Goal: Ask a question

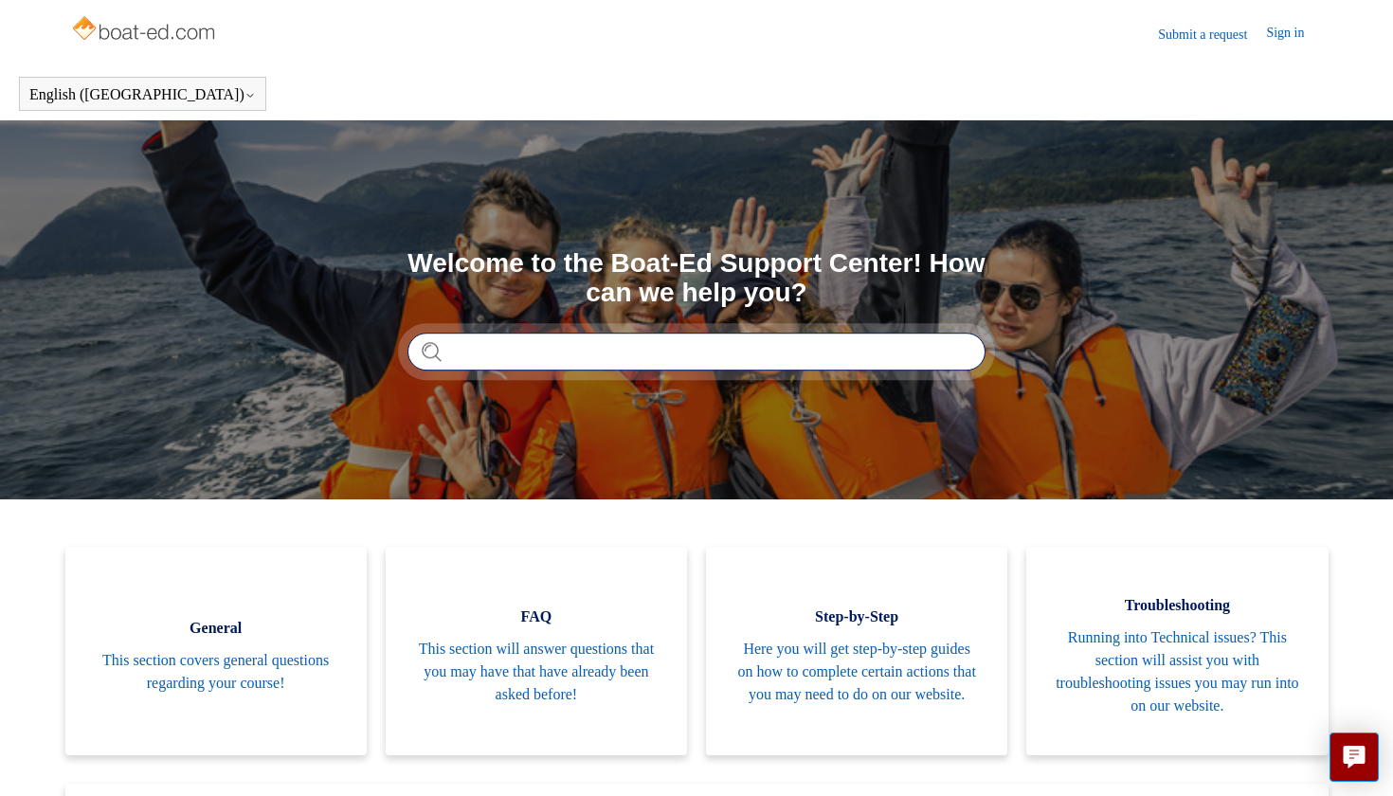
click at [807, 353] on input "Search" at bounding box center [697, 352] width 578 height 38
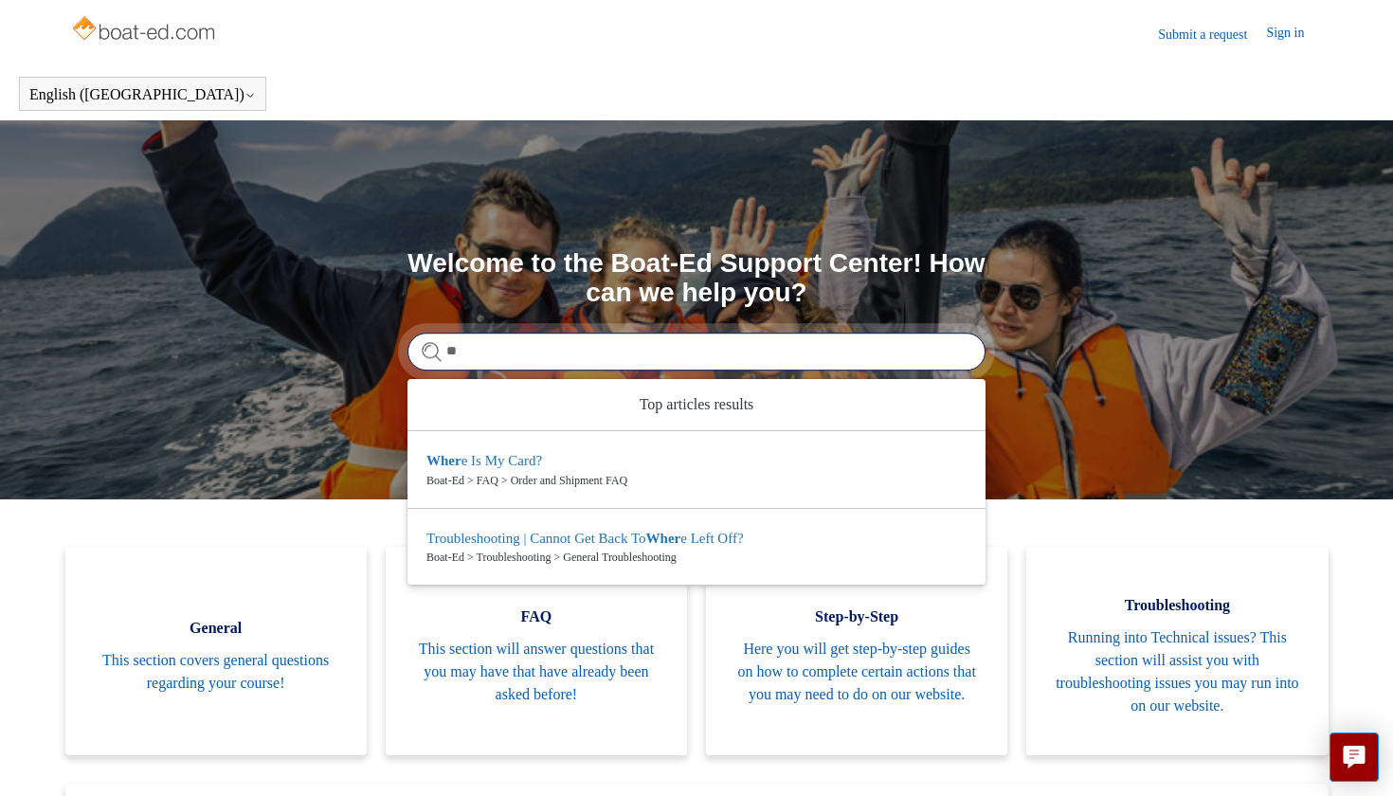
type input "*"
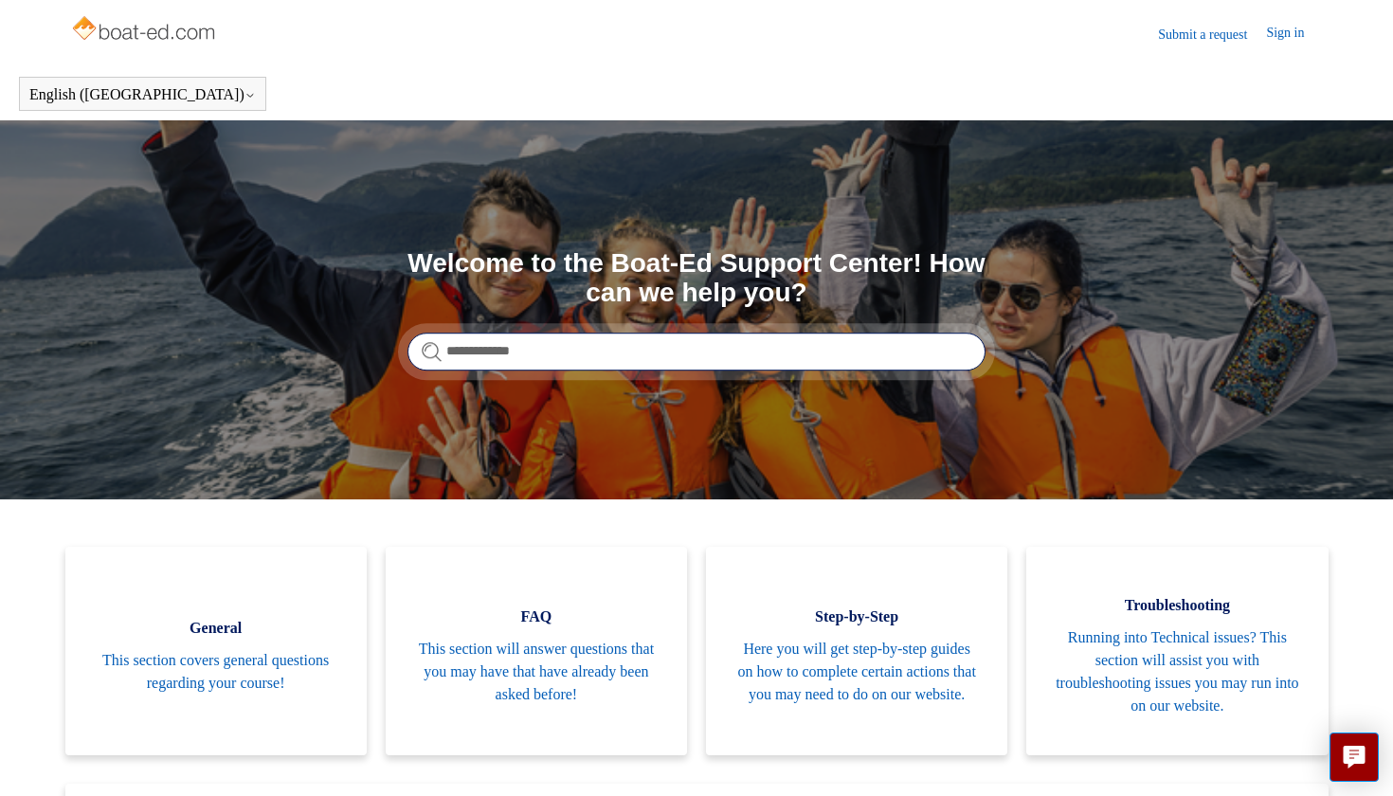
type input "**********"
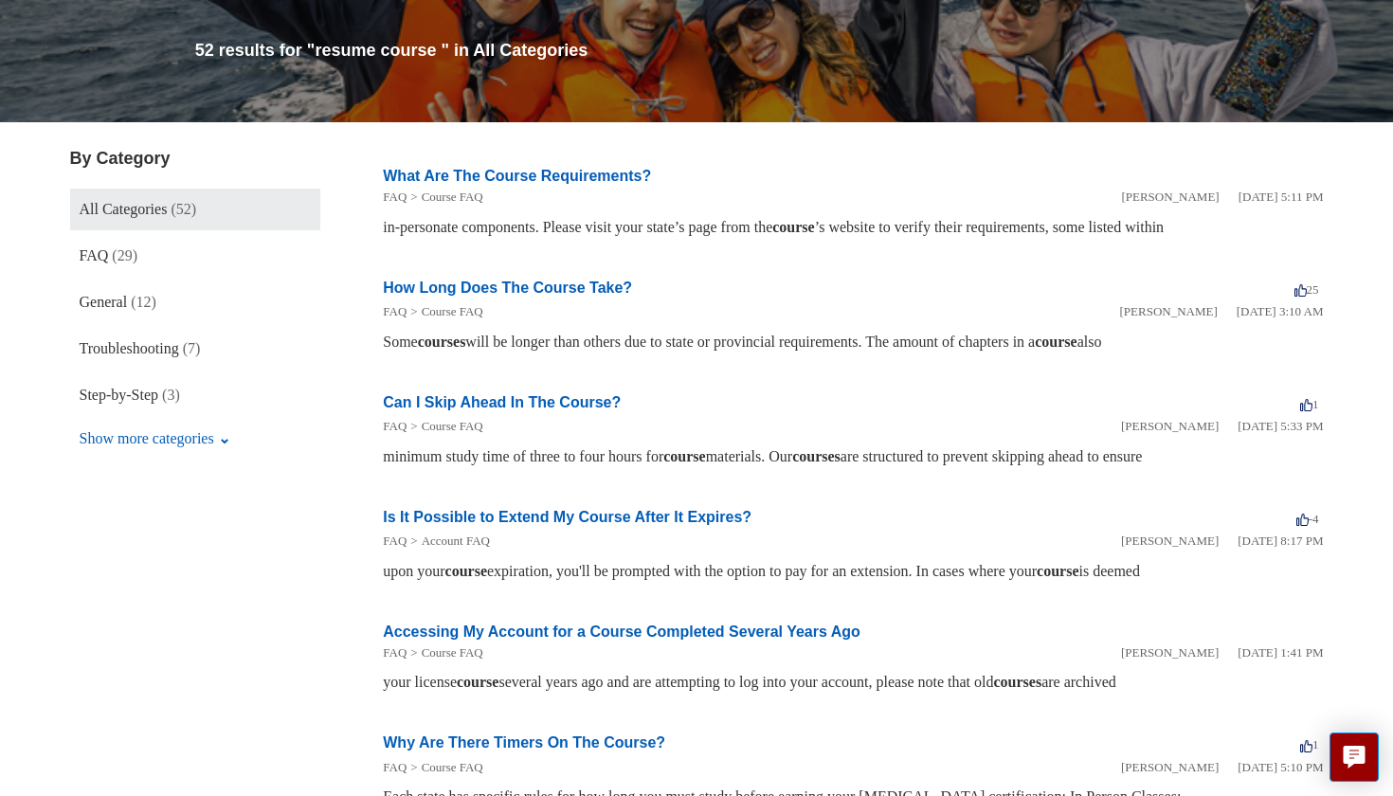
scroll to position [211, 0]
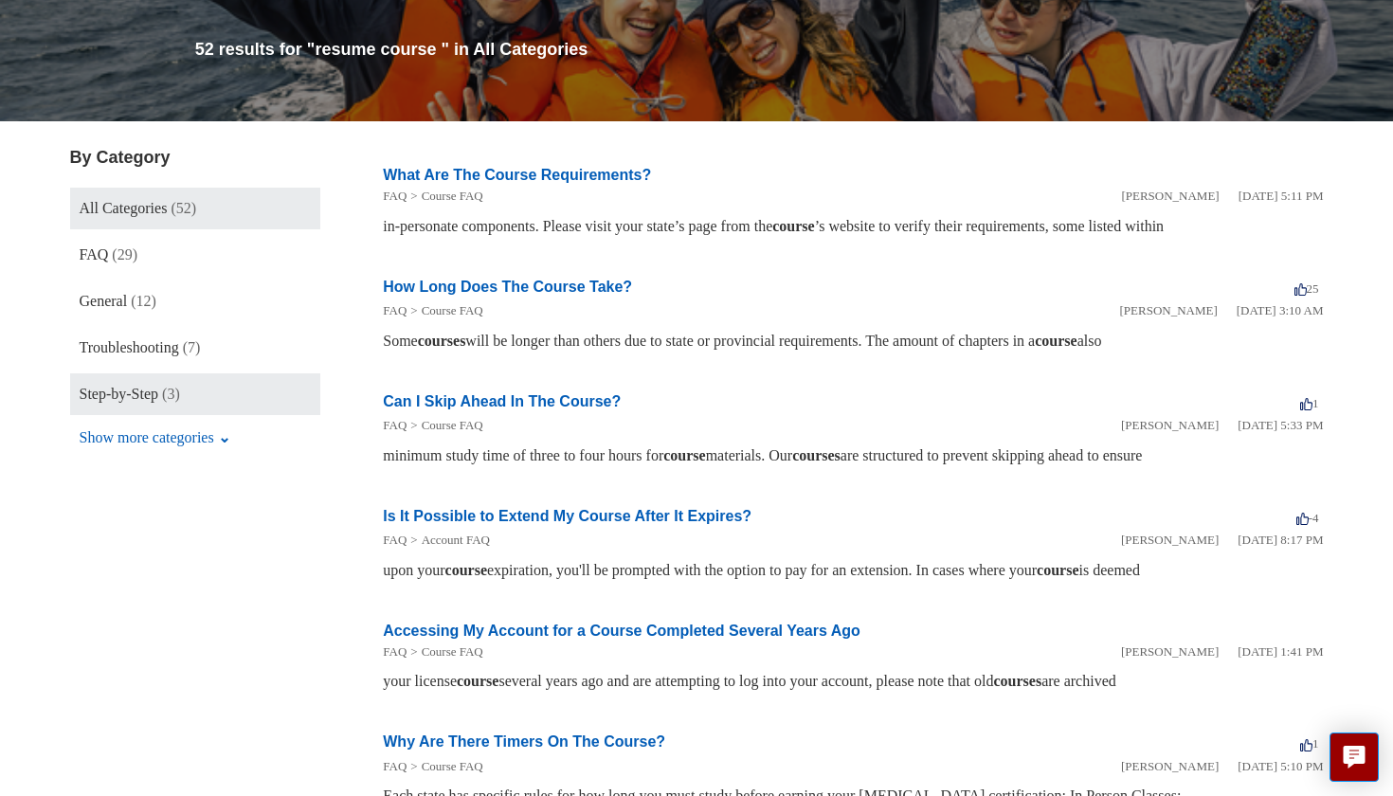
click at [237, 383] on link "Step-by-Step (3)" at bounding box center [195, 394] width 251 height 42
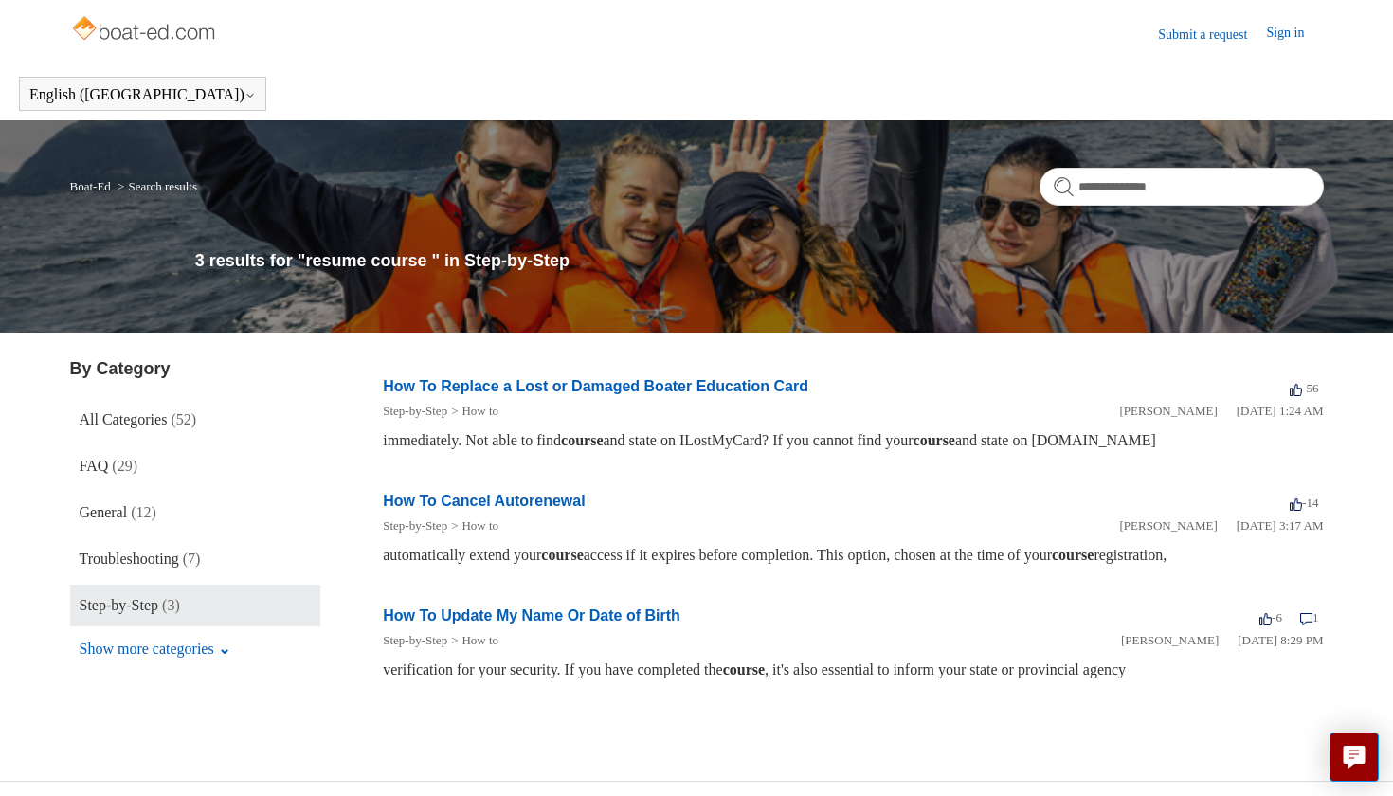
click at [173, 23] on img at bounding box center [145, 30] width 151 height 38
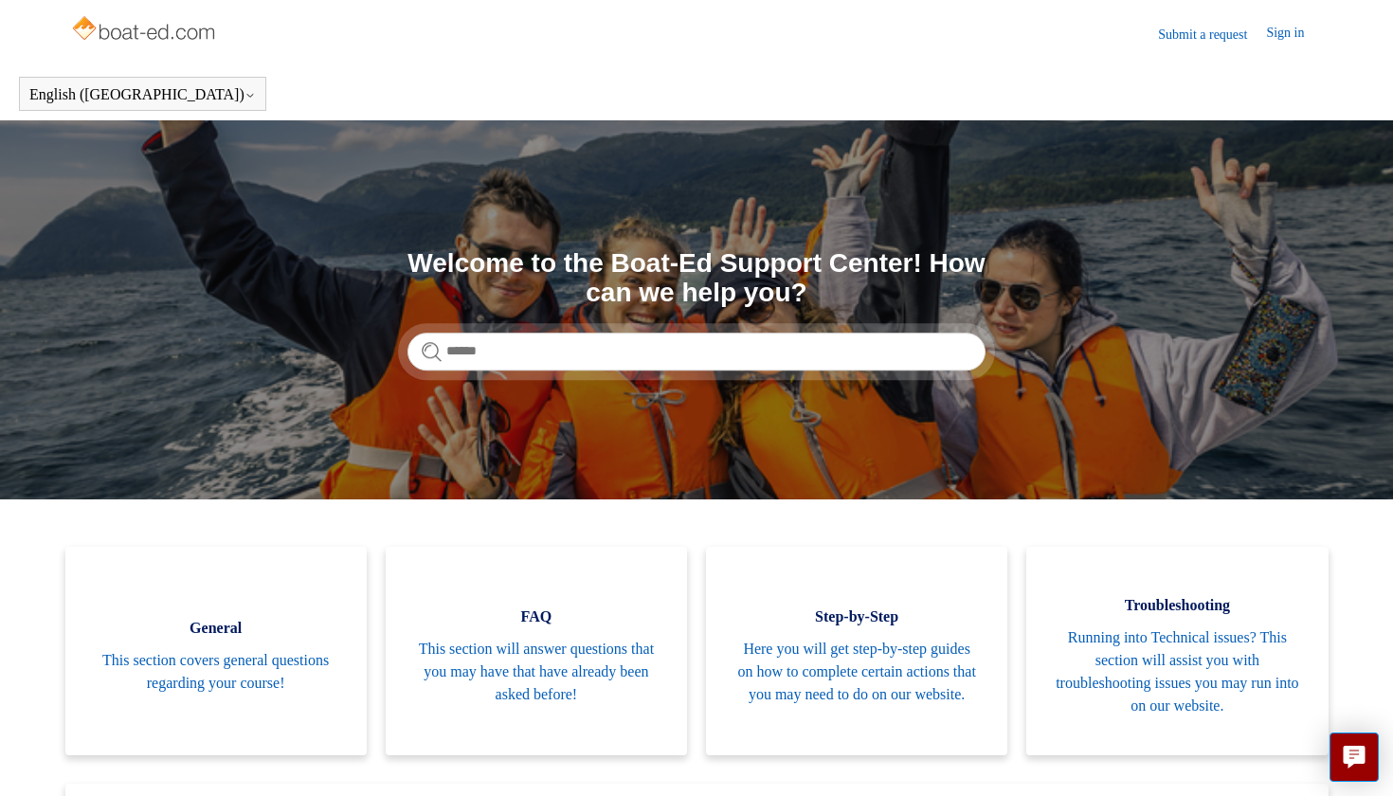
click at [179, 18] on img at bounding box center [145, 30] width 151 height 38
